Goal: Information Seeking & Learning: Learn about a topic

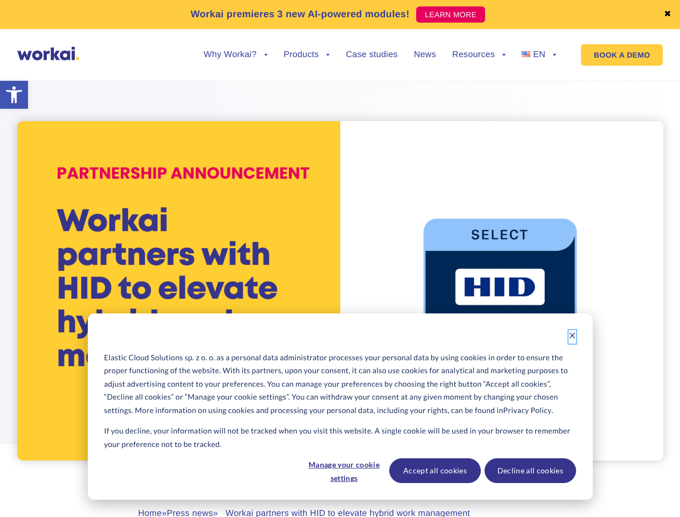
click at [572, 337] on icon "Dismiss cookie banner" at bounding box center [573, 336] width 8 height 8
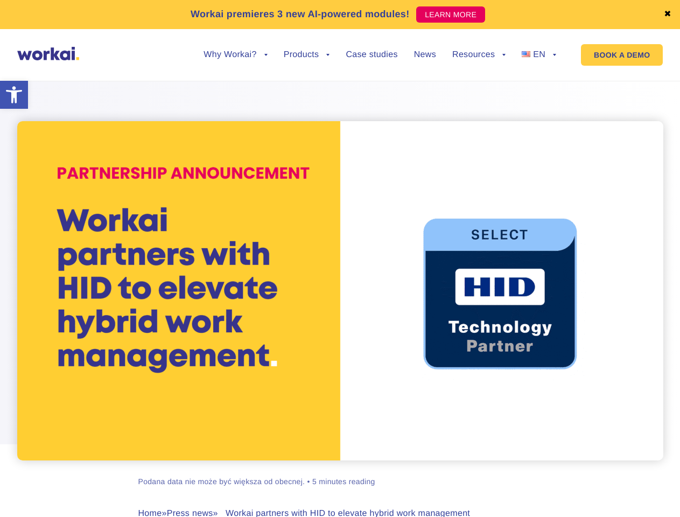
click at [344, 471] on div "[PERSON_NAME] Podana data nie może być większa od obecnej. • 5 minutes reading …" at bounding box center [340, 323] width 598 height 513
click at [435, 471] on div "[PERSON_NAME] Podana data nie może być większa od obecnej. • 5 minutes reading …" at bounding box center [340, 323] width 598 height 513
click at [530, 471] on div "[PERSON_NAME] Podana data nie może być większa od obecnej. • 5 minutes reading …" at bounding box center [340, 323] width 598 height 513
click at [668, 15] on link "✖" at bounding box center [668, 14] width 8 height 9
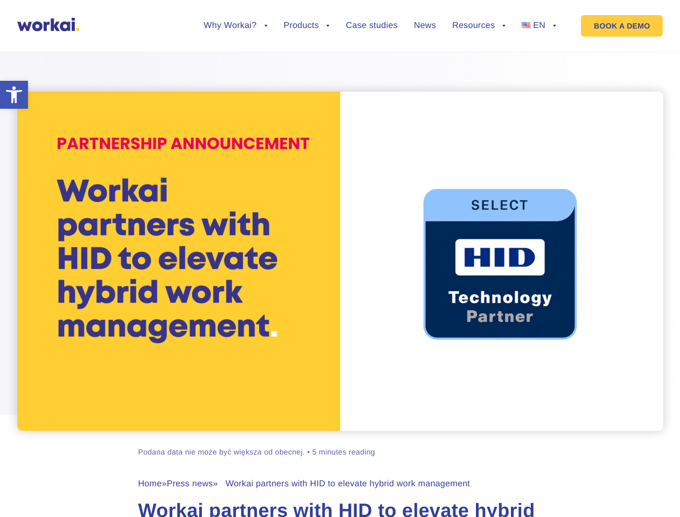
click at [235, 63] on div at bounding box center [340, 234] width 680 height 393
click at [235, 55] on div at bounding box center [340, 234] width 680 height 393
click at [307, 63] on div at bounding box center [340, 234] width 680 height 393
click at [479, 63] on div at bounding box center [340, 234] width 680 height 393
click at [479, 55] on div at bounding box center [340, 234] width 680 height 393
